Goal: Entertainment & Leisure: Browse casually

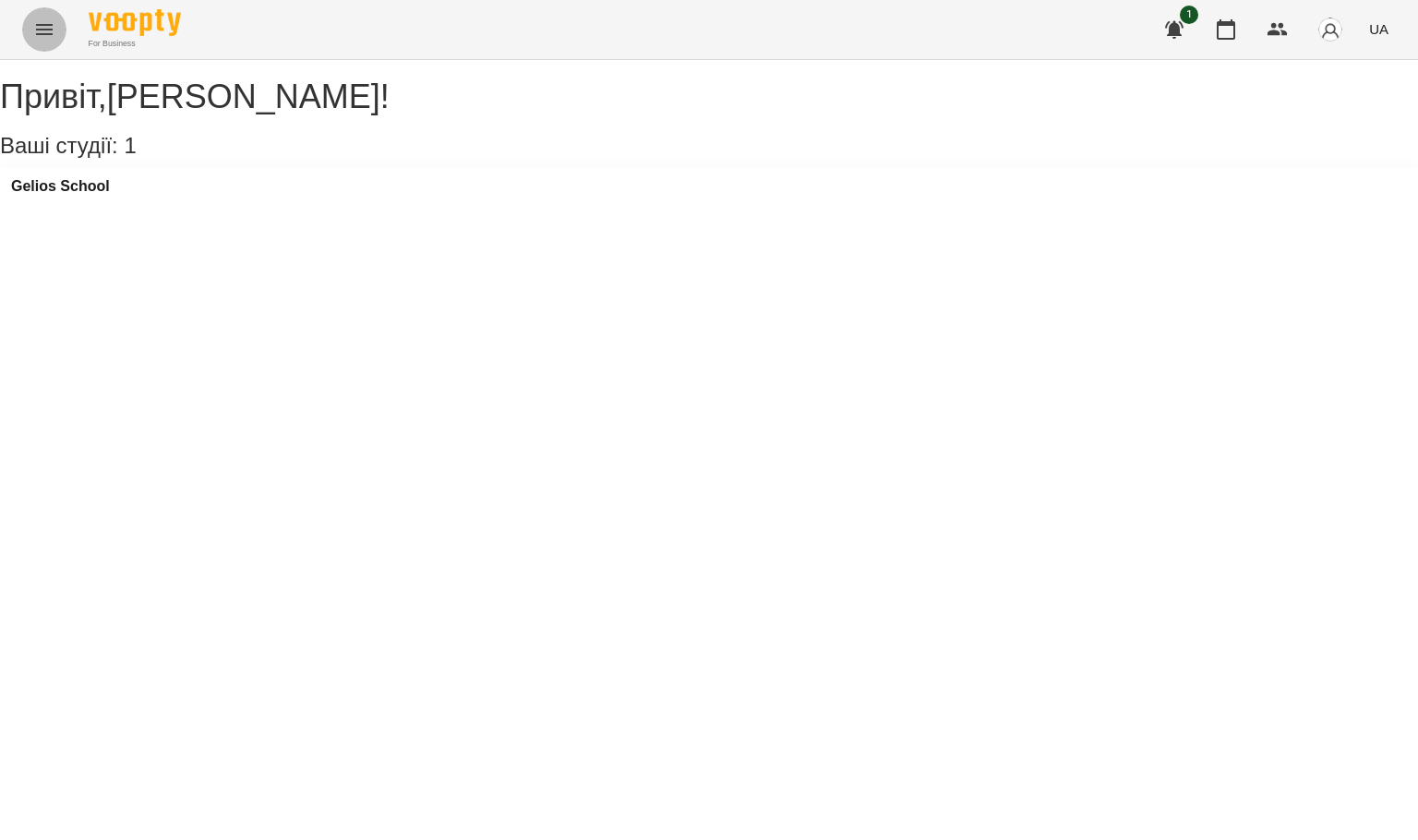
click at [40, 30] on icon "Menu" at bounding box center [44, 29] width 22 height 22
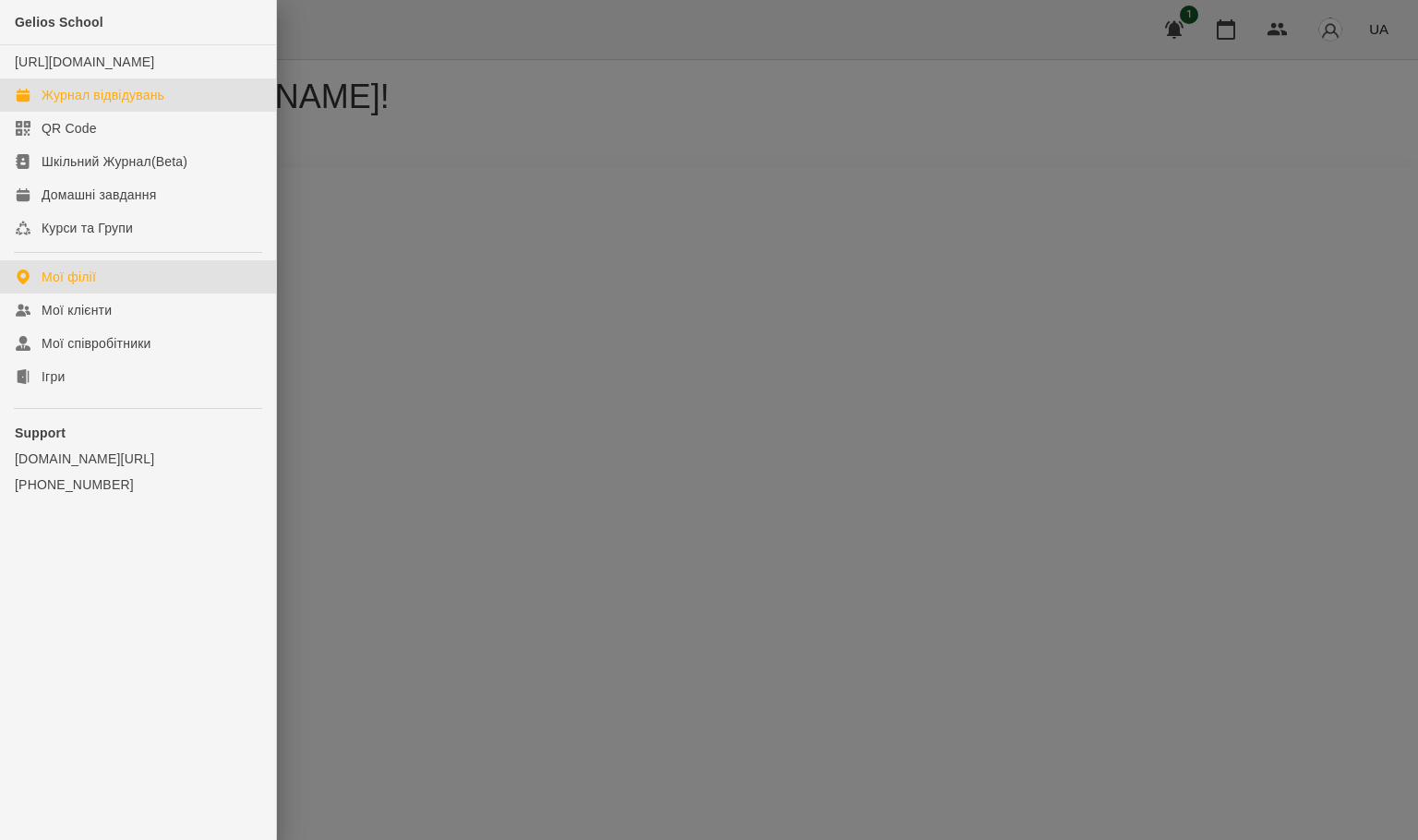
click at [100, 105] on div "Журнал відвідувань" at bounding box center [103, 94] width 123 height 18
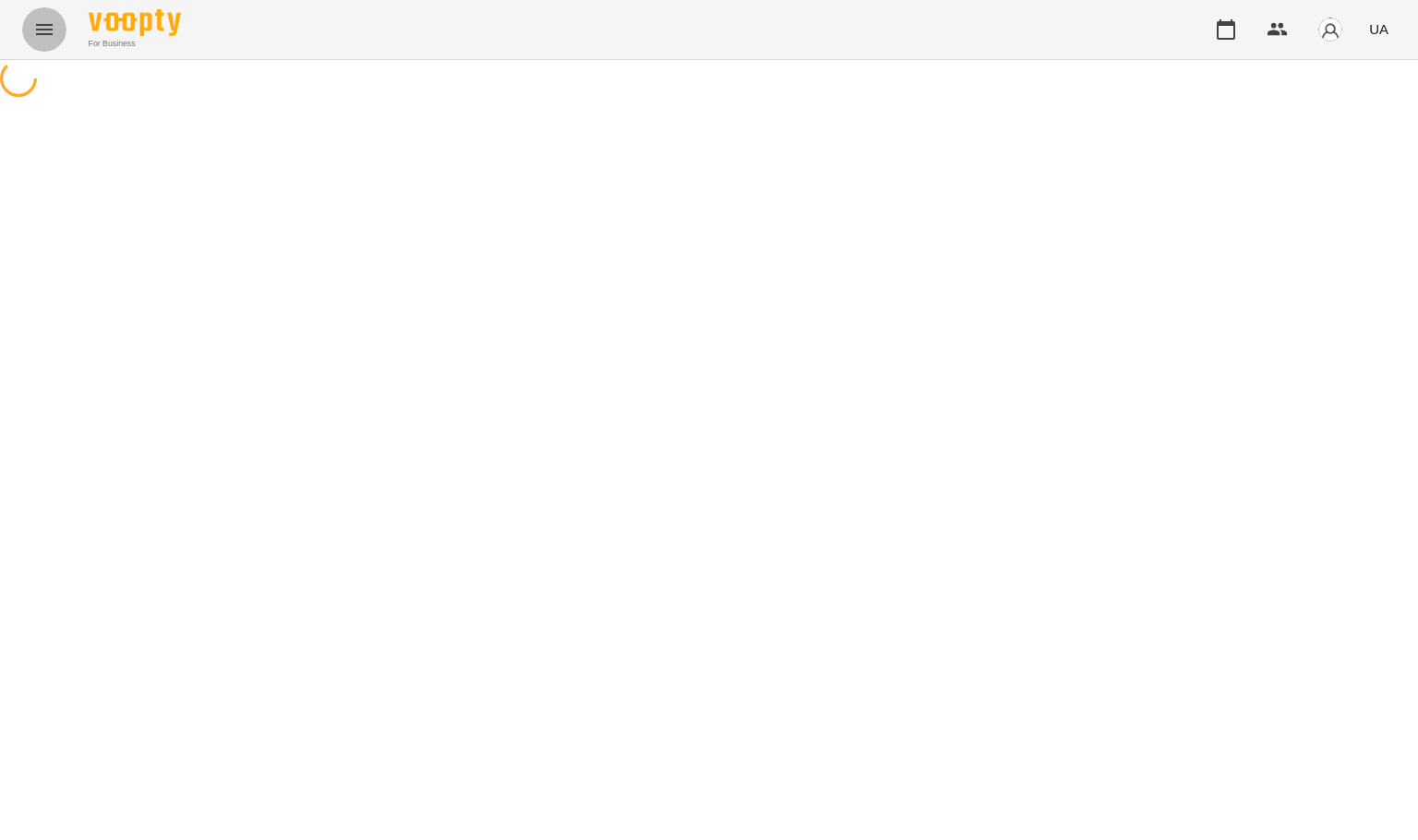
click at [33, 36] on icon "Menu" at bounding box center [44, 29] width 22 height 22
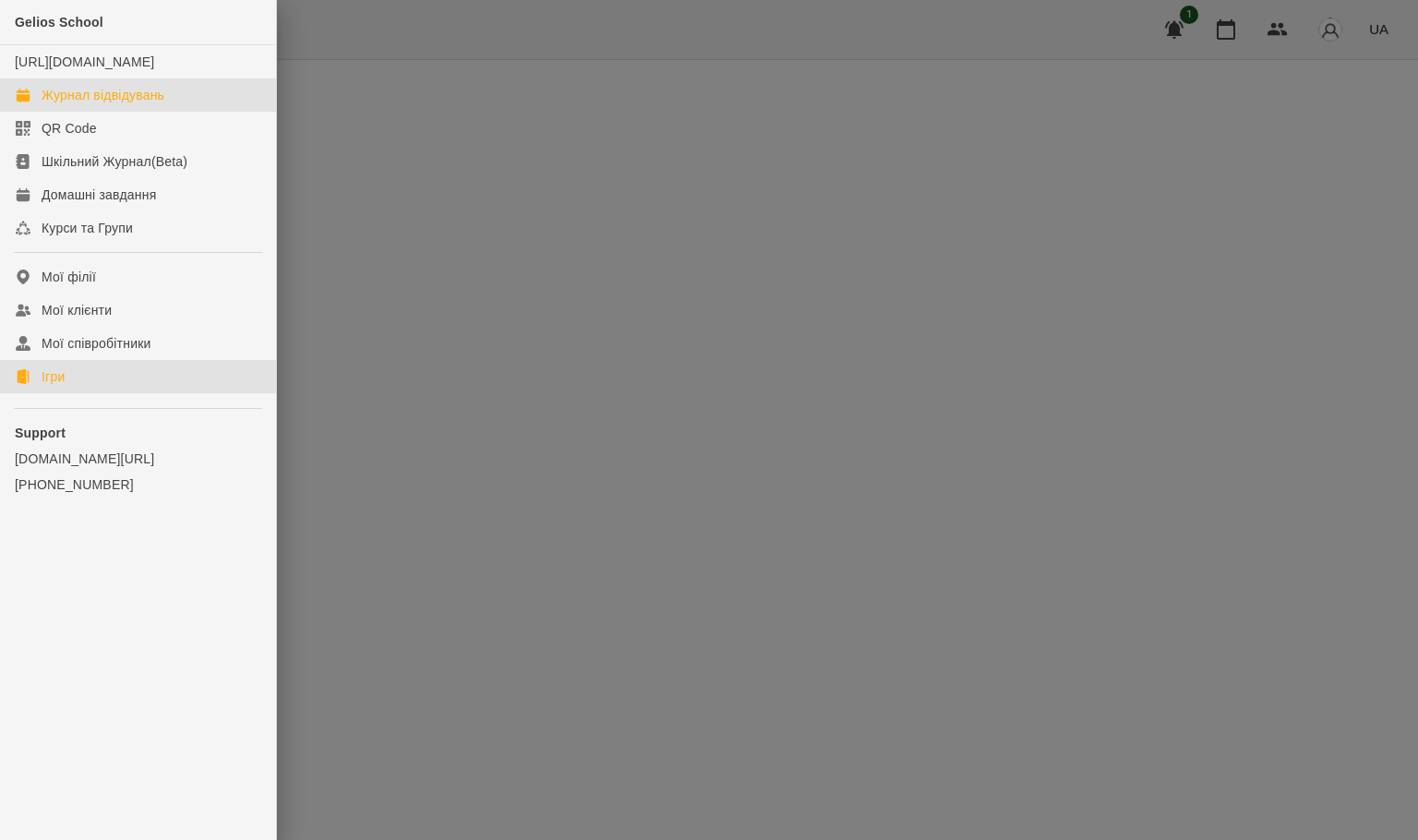
click at [70, 393] on link "Ігри" at bounding box center [138, 376] width 276 height 33
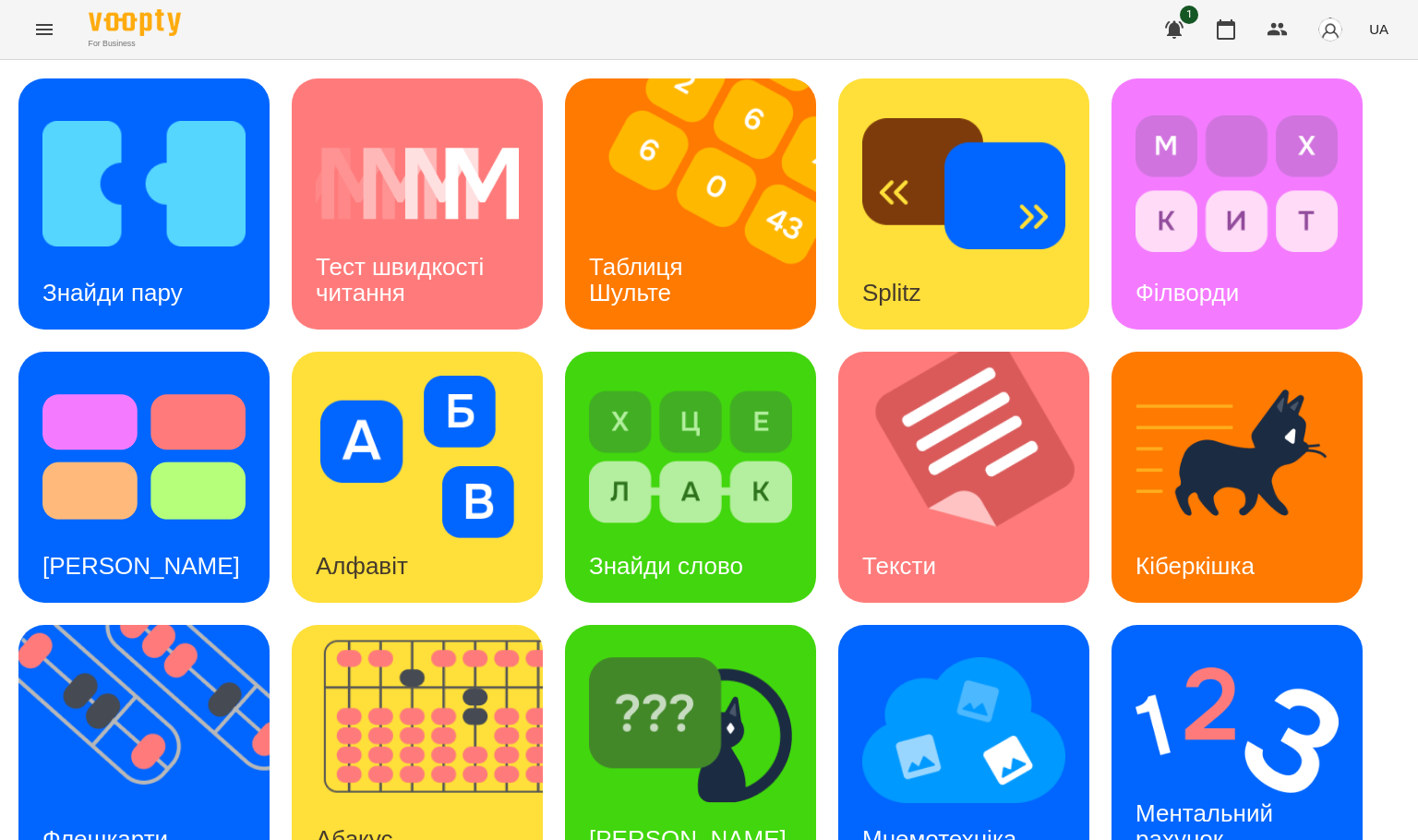
scroll to position [139, 0]
click at [164, 257] on div "Знайди пару" at bounding box center [112, 293] width 188 height 73
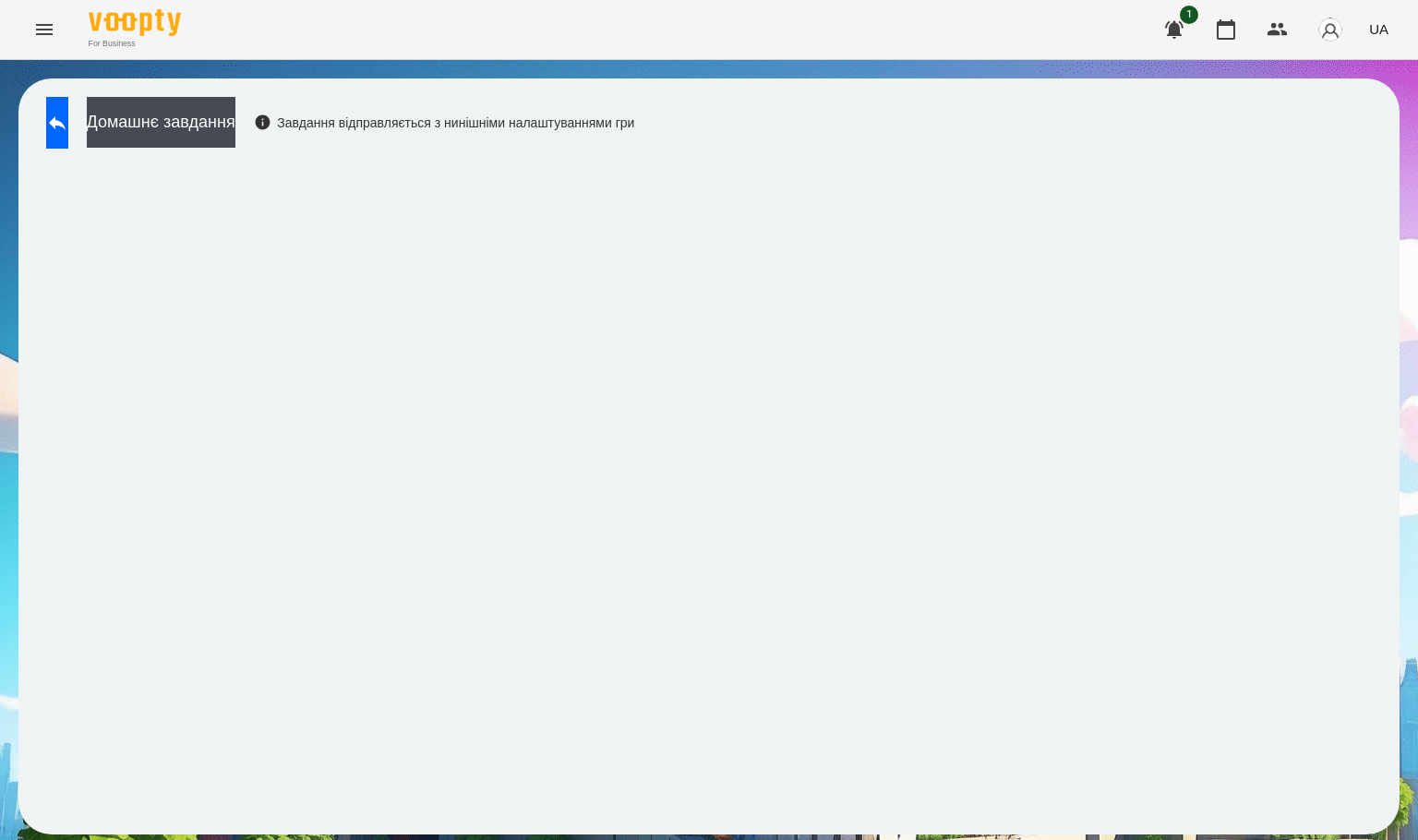
click at [781, 33] on div "For Business 1 UA" at bounding box center [709, 29] width 1418 height 59
click at [68, 137] on button at bounding box center [57, 123] width 22 height 51
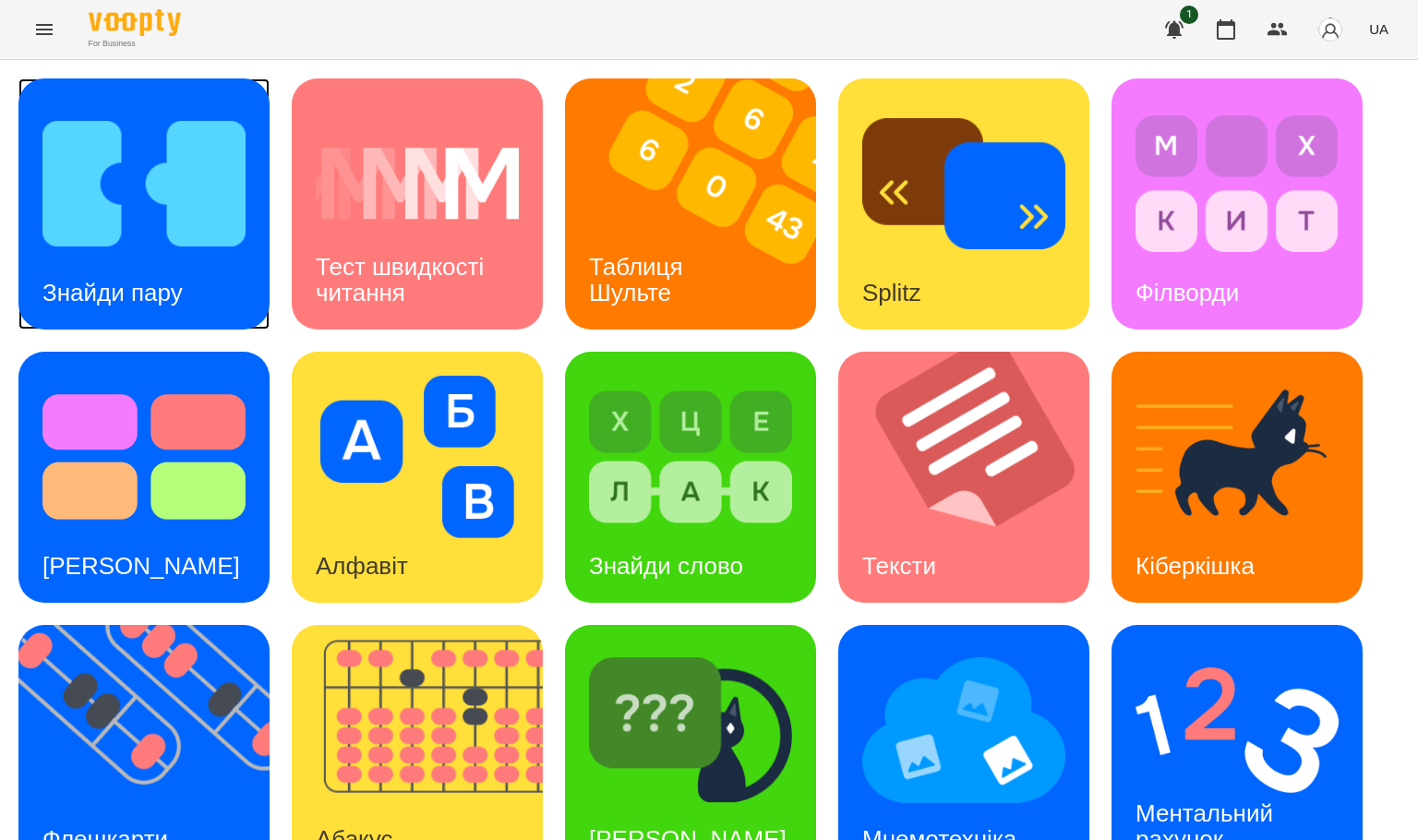
click at [198, 257] on div "Знайди пару" at bounding box center [112, 293] width 188 height 73
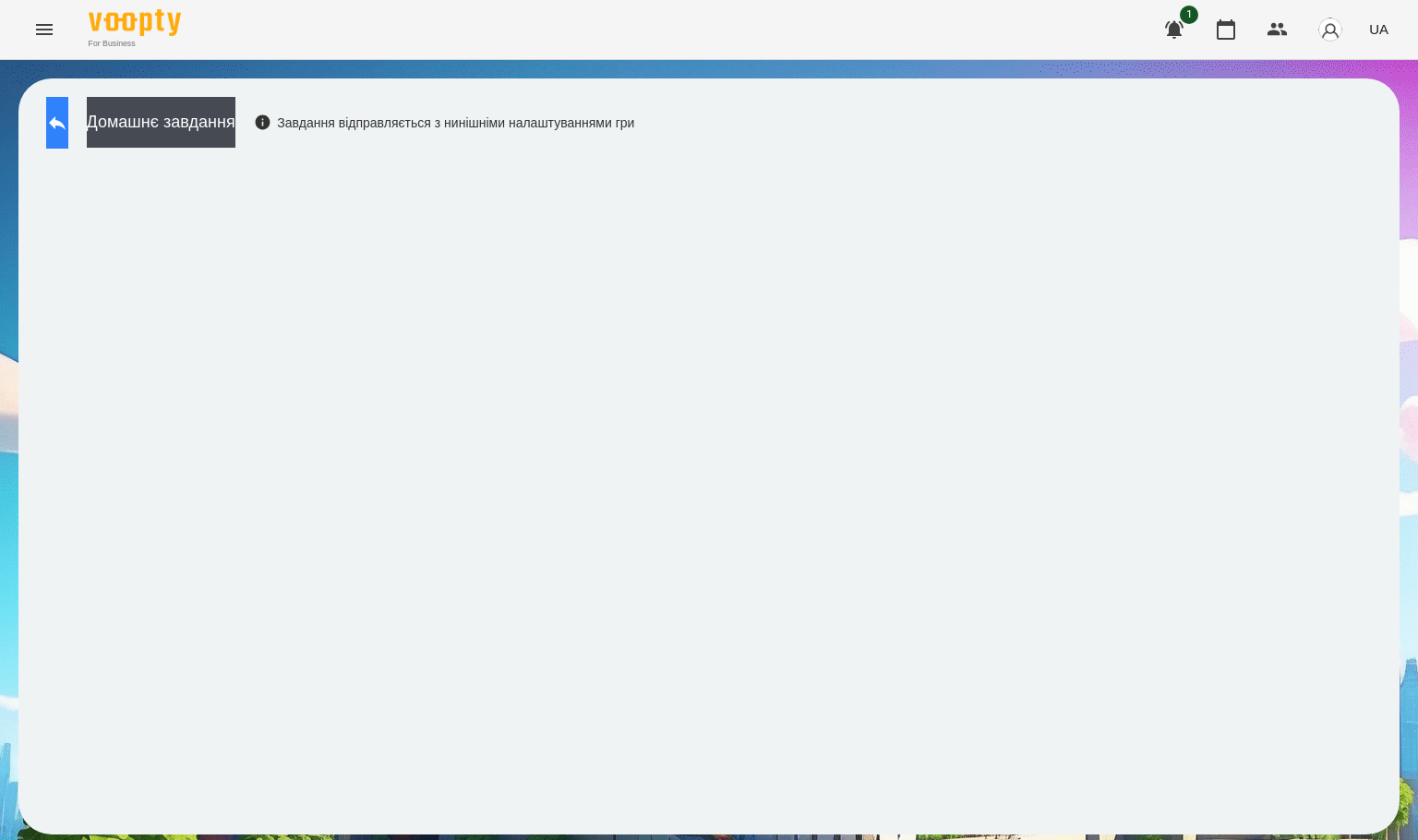
click at [68, 128] on icon at bounding box center [57, 123] width 22 height 22
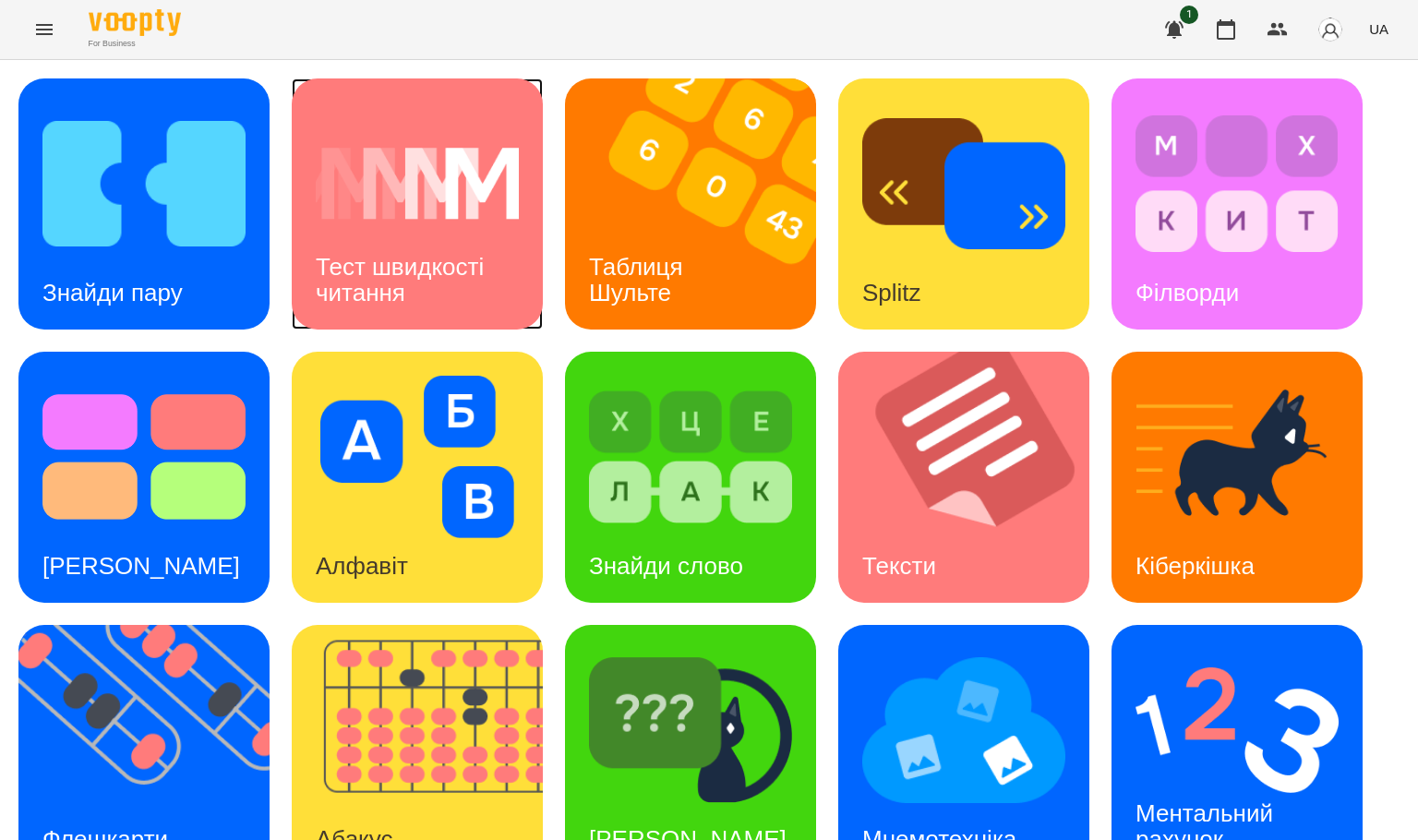
click at [455, 233] on div "Тест швидкості читання" at bounding box center [417, 280] width 251 height 99
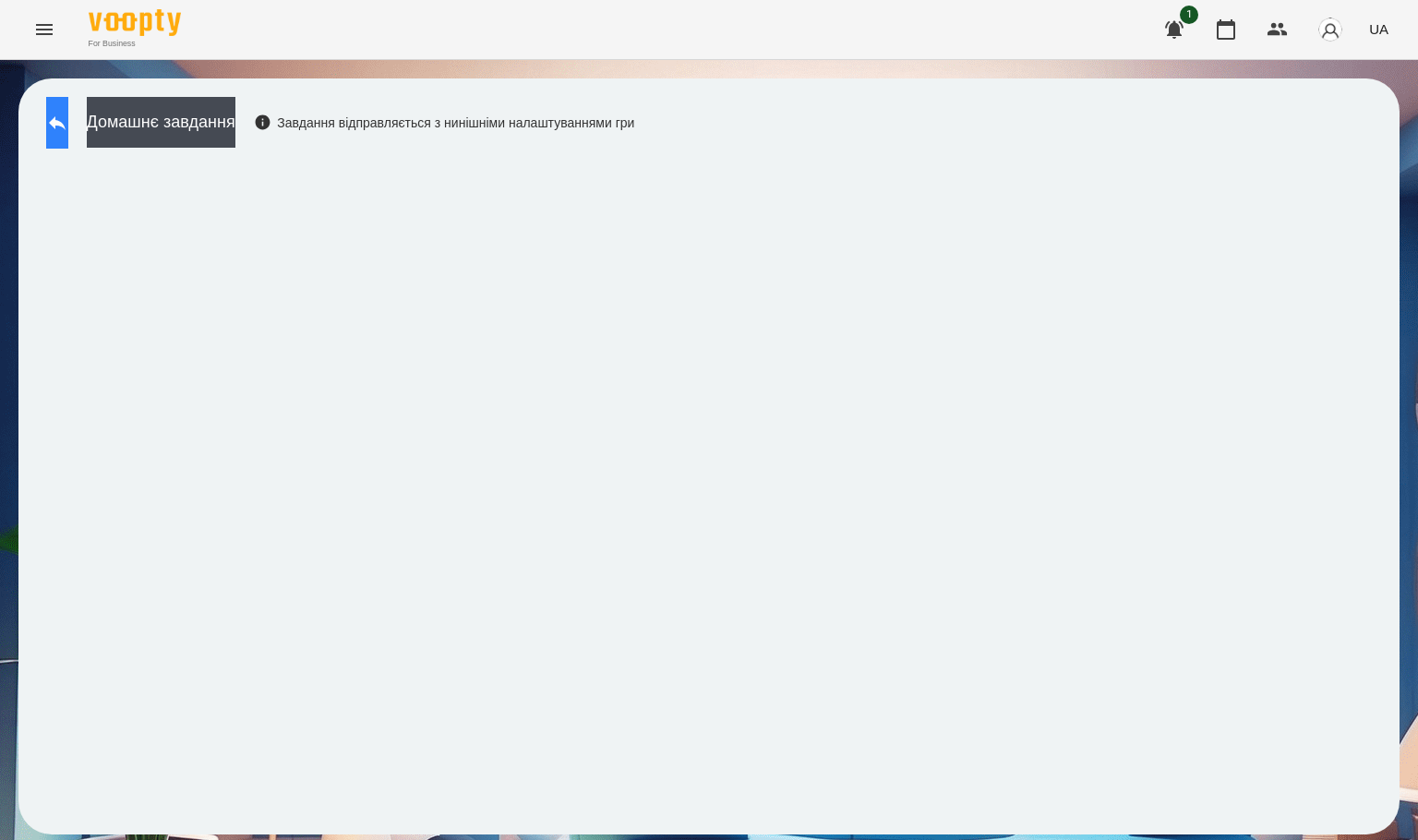
click at [67, 134] on button at bounding box center [57, 123] width 22 height 51
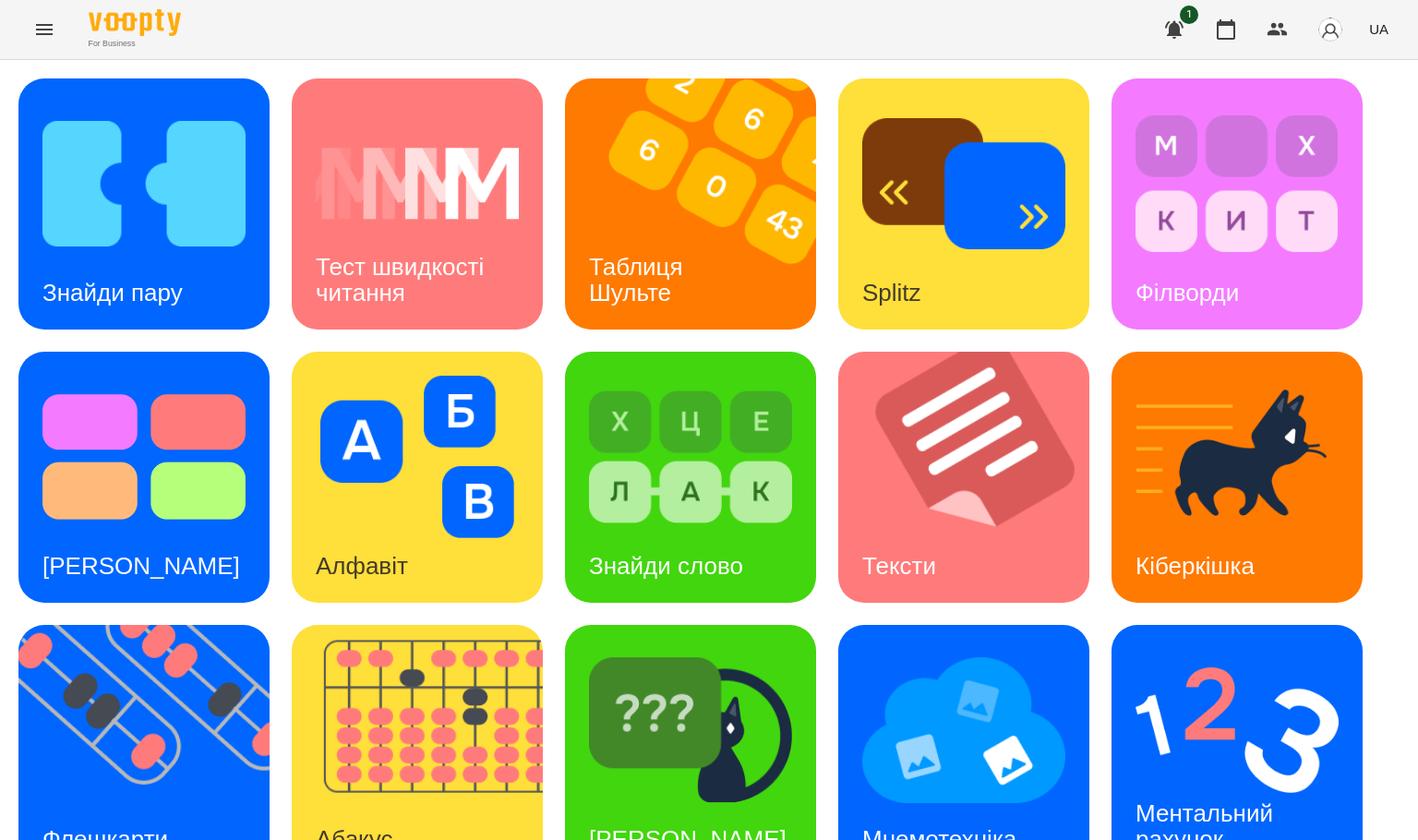
scroll to position [277, 0]
click at [981, 649] on img at bounding box center [964, 730] width 203 height 162
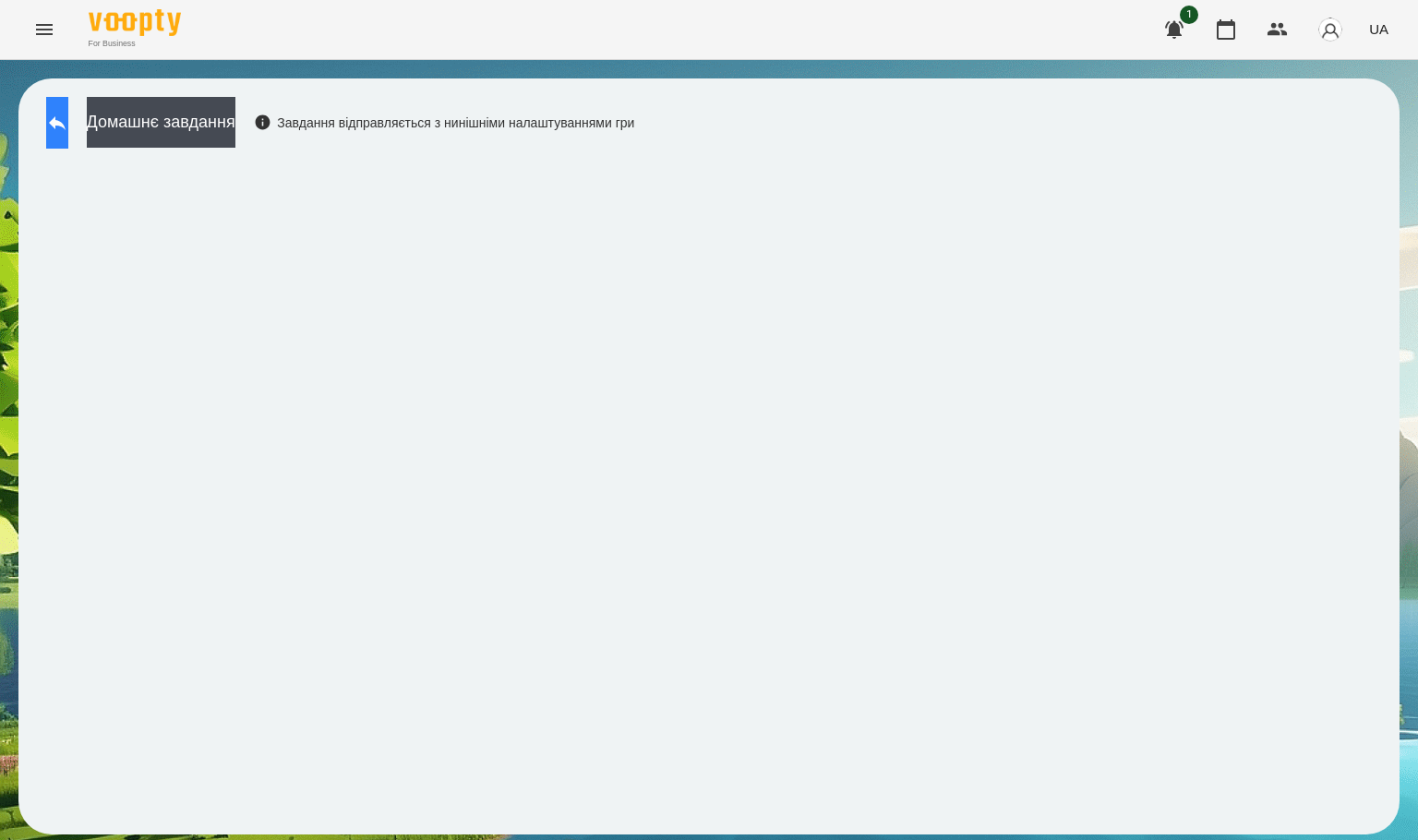
click at [68, 112] on button at bounding box center [57, 123] width 22 height 51
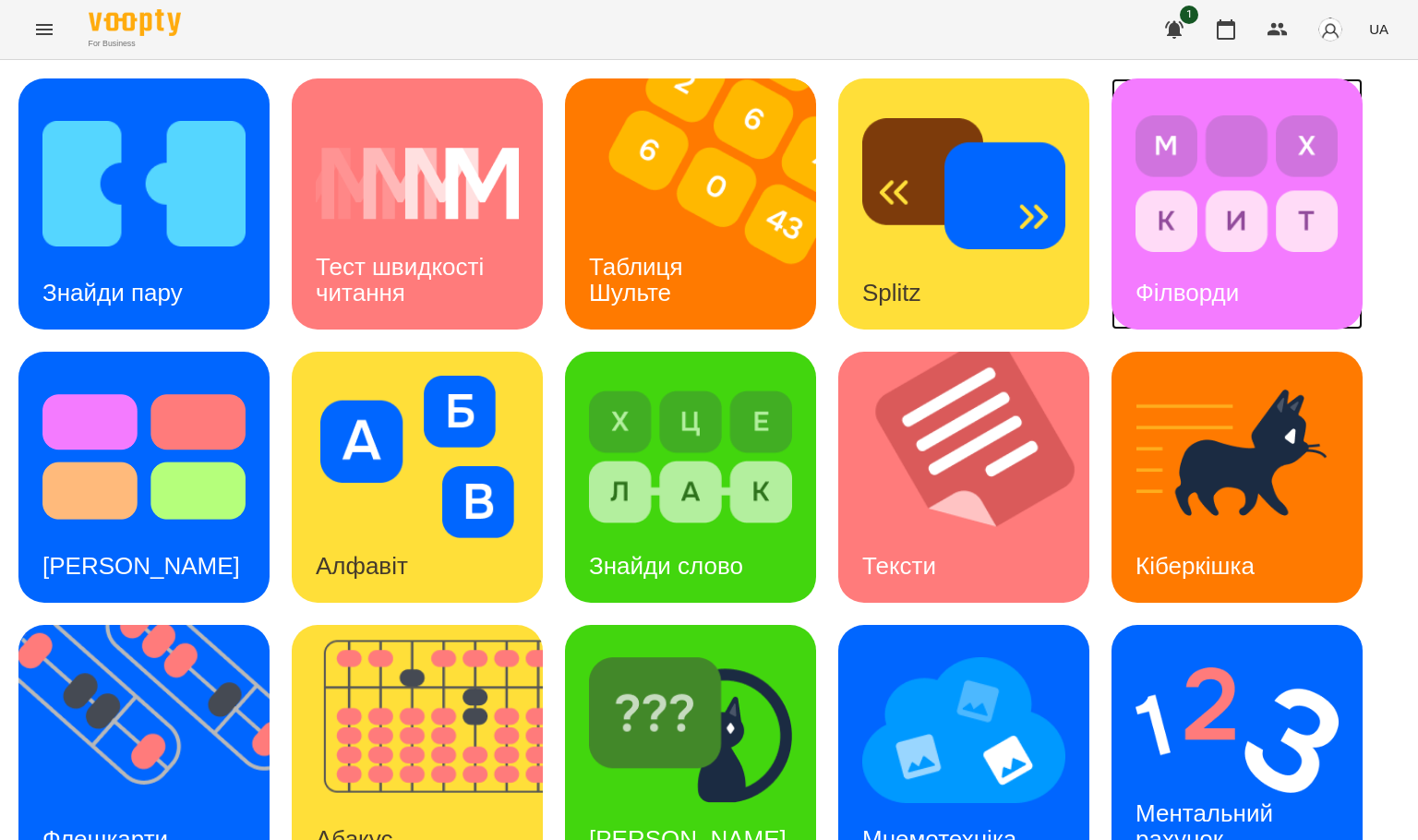
click at [1244, 155] on img at bounding box center [1237, 183] width 203 height 162
